Goal: Transaction & Acquisition: Purchase product/service

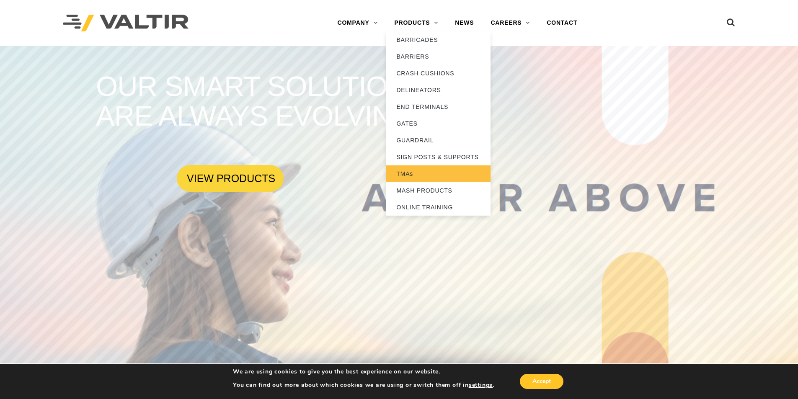
click at [478, 170] on link "TMAs" at bounding box center [438, 173] width 105 height 17
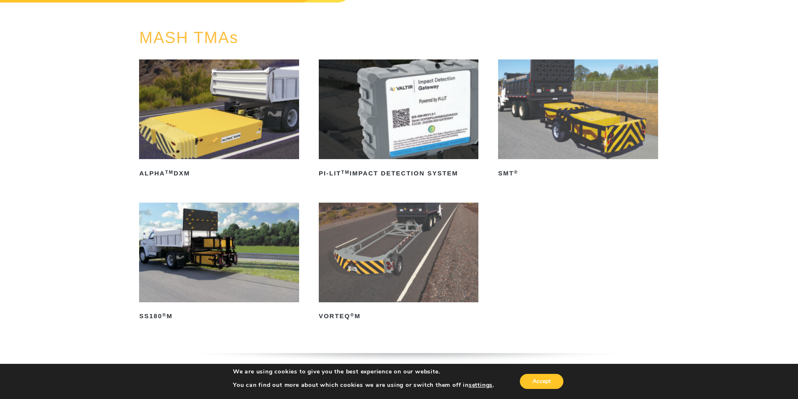
scroll to position [126, 0]
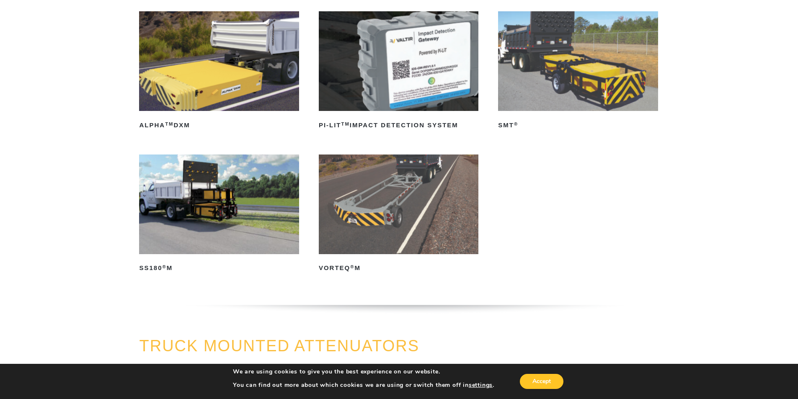
click at [255, 213] on img at bounding box center [219, 205] width 160 height 100
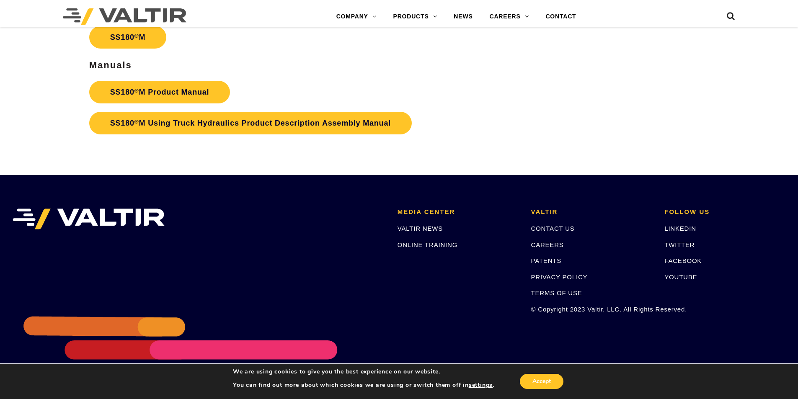
scroll to position [3098, 0]
